Goal: Task Accomplishment & Management: Manage account settings

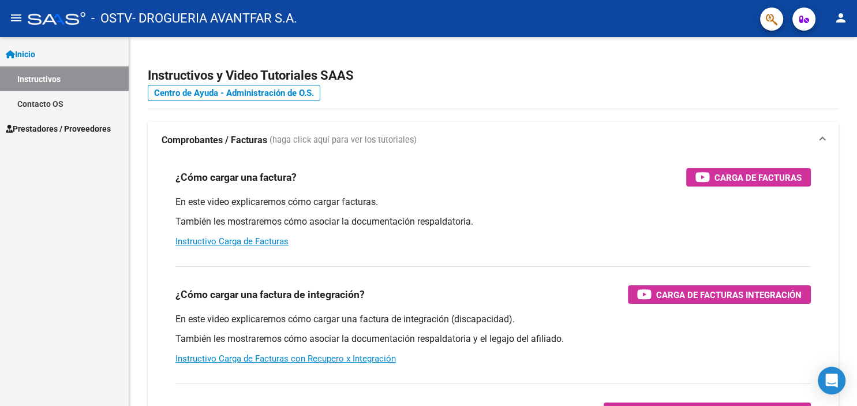
click at [38, 126] on span "Prestadores / Proveedores" at bounding box center [58, 128] width 105 height 13
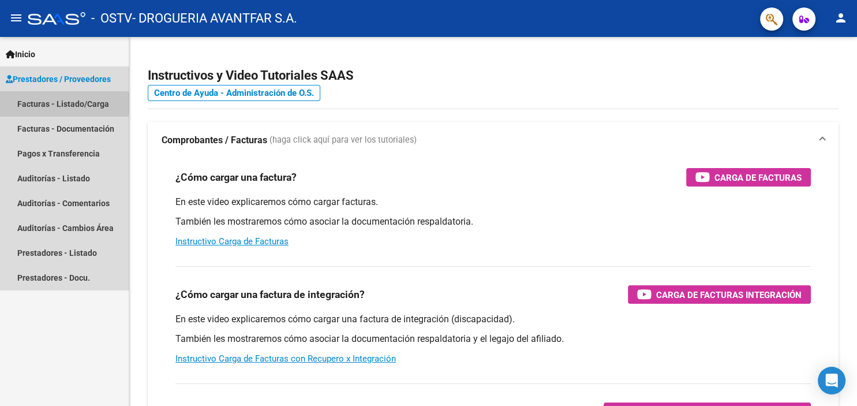
click at [61, 103] on link "Facturas - Listado/Carga" at bounding box center [64, 103] width 129 height 25
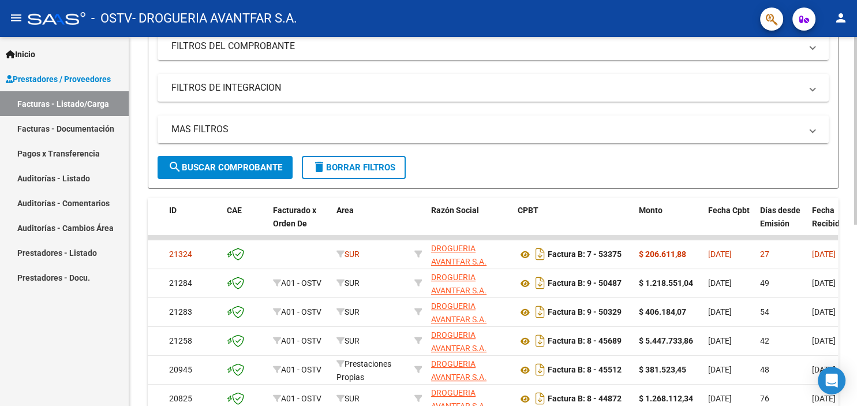
scroll to position [355, 0]
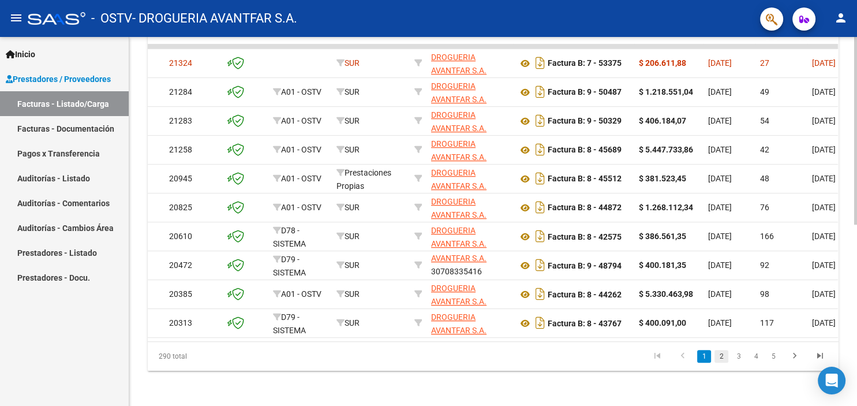
click at [723, 353] on link "2" at bounding box center [722, 356] width 14 height 13
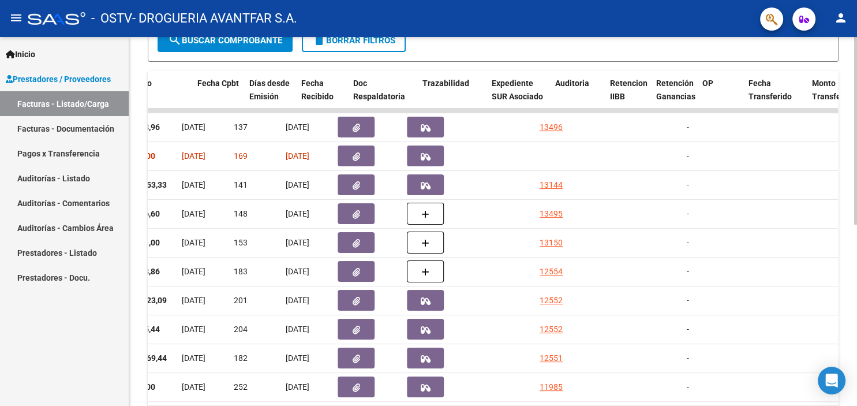
scroll to position [0, 272]
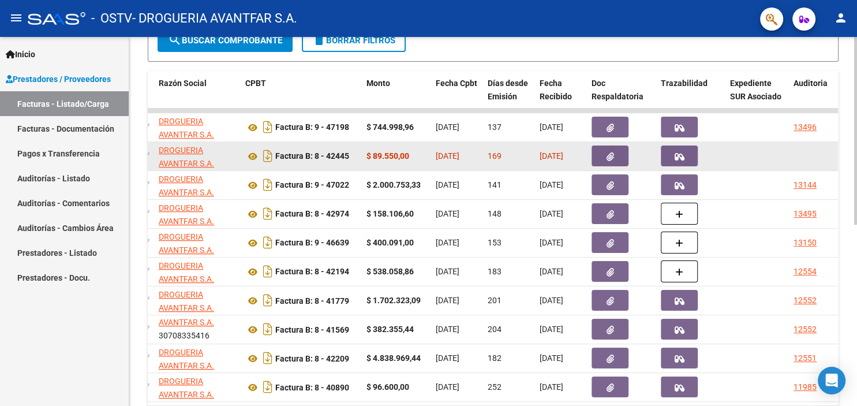
click at [610, 155] on icon "button" at bounding box center [611, 156] width 8 height 9
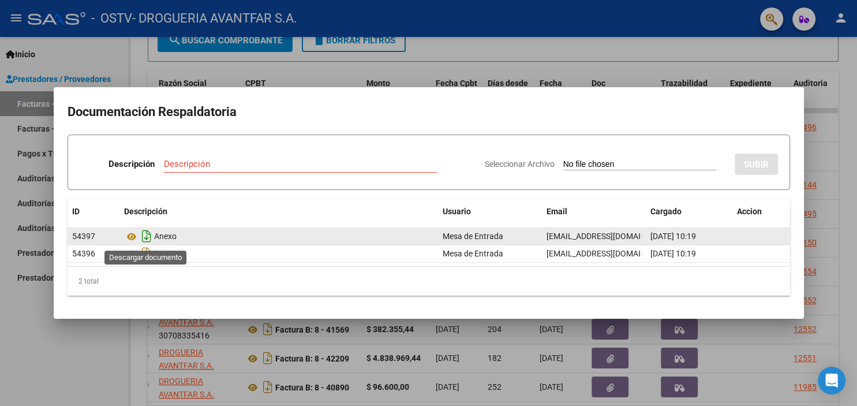
click at [148, 234] on icon "Descargar documento" at bounding box center [146, 236] width 15 height 18
click at [849, 232] on div at bounding box center [428, 203] width 857 height 406
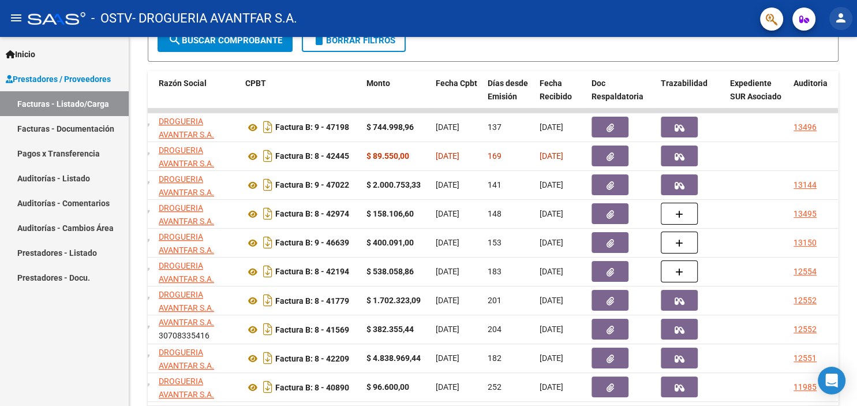
click at [840, 20] on mat-icon "person" at bounding box center [841, 18] width 14 height 14
click at [830, 78] on button "exit_to_app Salir" at bounding box center [817, 76] width 70 height 28
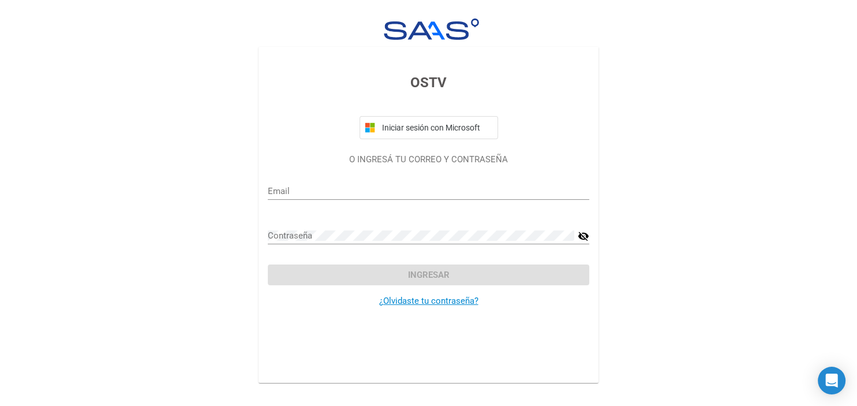
type input "[EMAIL_ADDRESS][DOMAIN_NAME]"
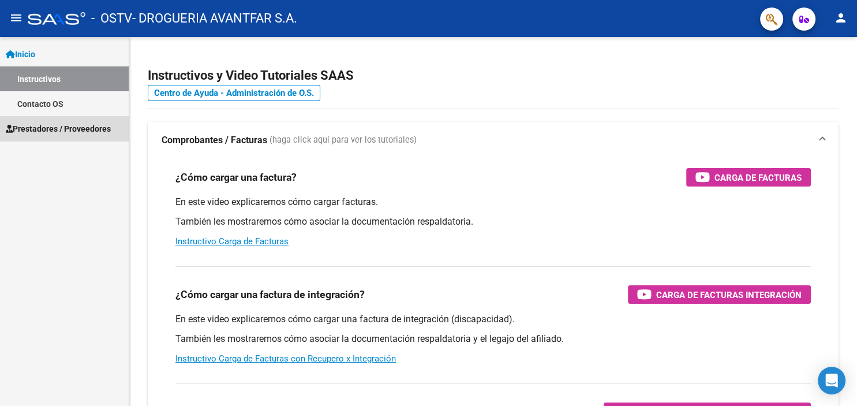
click at [44, 132] on span "Prestadores / Proveedores" at bounding box center [58, 128] width 105 height 13
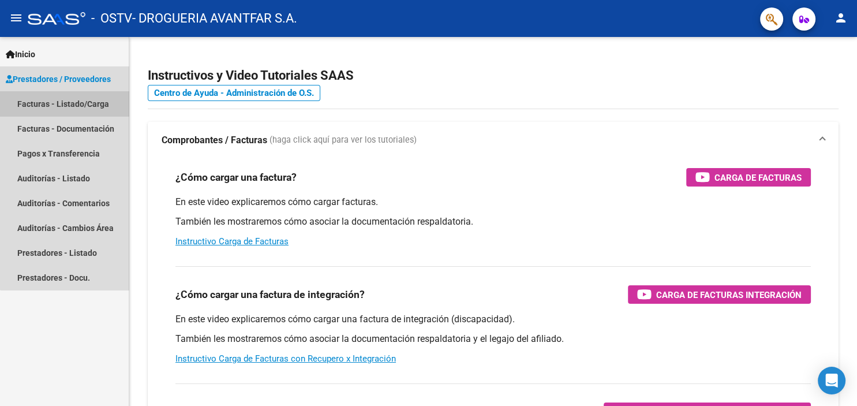
click at [73, 100] on link "Facturas - Listado/Carga" at bounding box center [64, 103] width 129 height 25
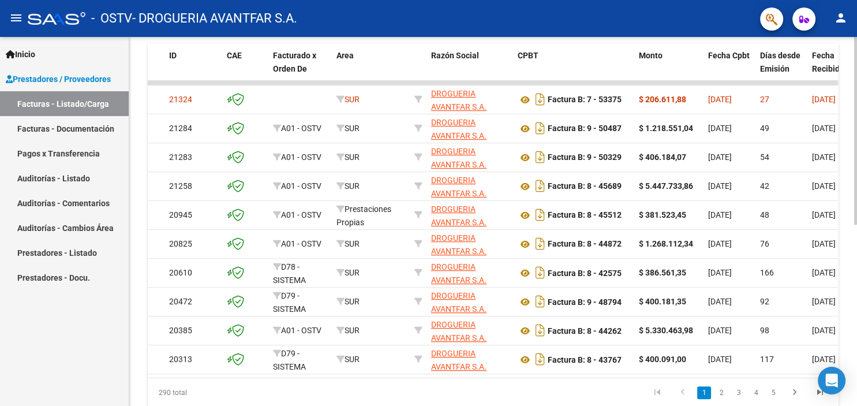
scroll to position [355, 0]
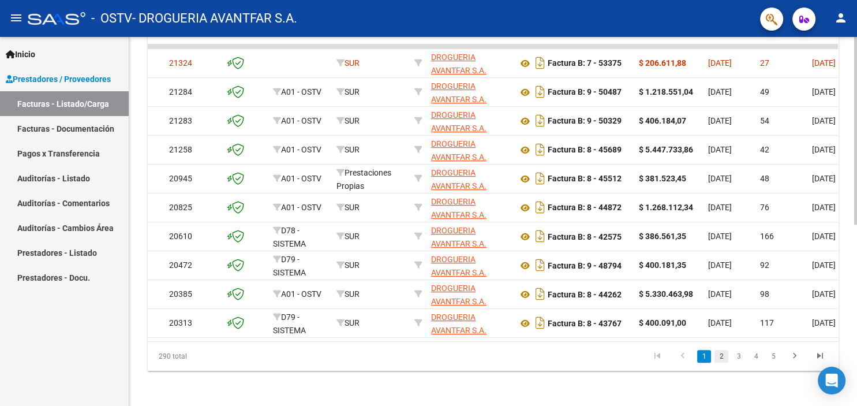
click at [722, 358] on link "2" at bounding box center [722, 356] width 14 height 13
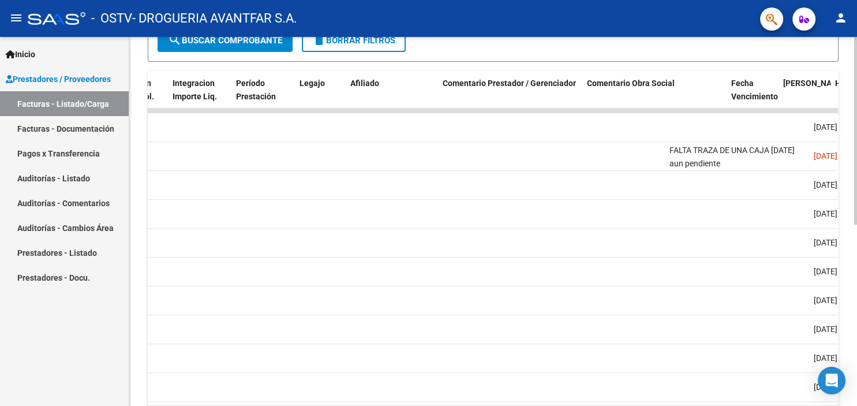
scroll to position [0, 1510]
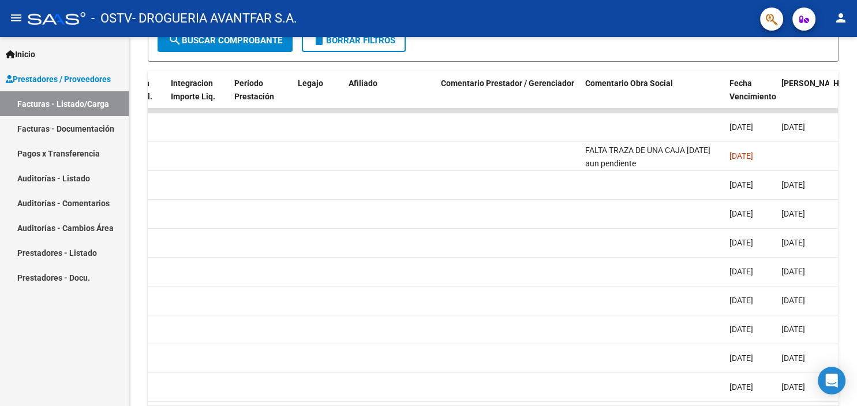
click at [842, 16] on mat-icon "person" at bounding box center [841, 18] width 14 height 14
click at [824, 80] on button "exit_to_app Salir" at bounding box center [817, 76] width 70 height 28
